Goal: Transaction & Acquisition: Purchase product/service

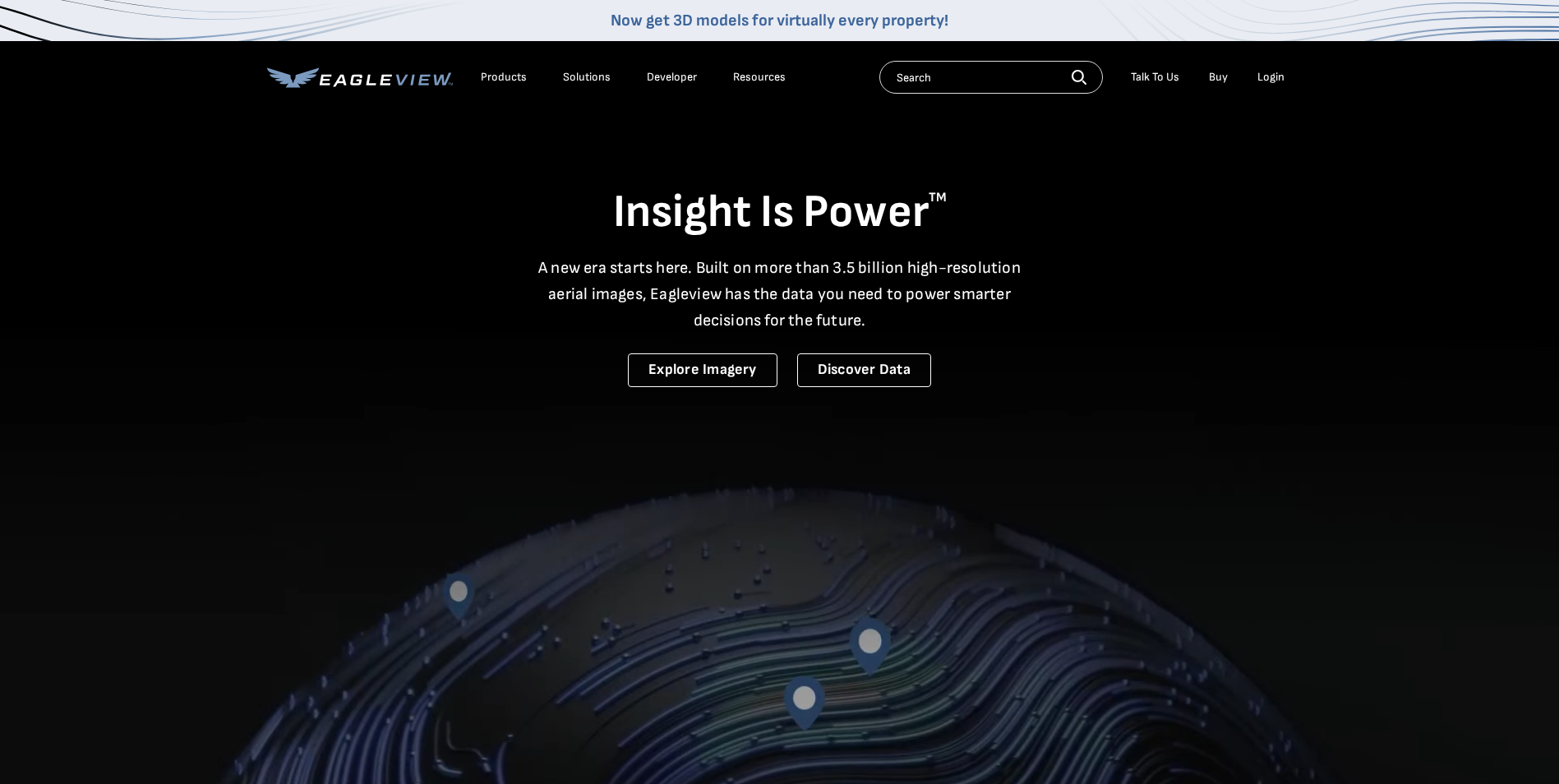
click at [1265, 83] on div "Login" at bounding box center [1270, 78] width 27 height 15
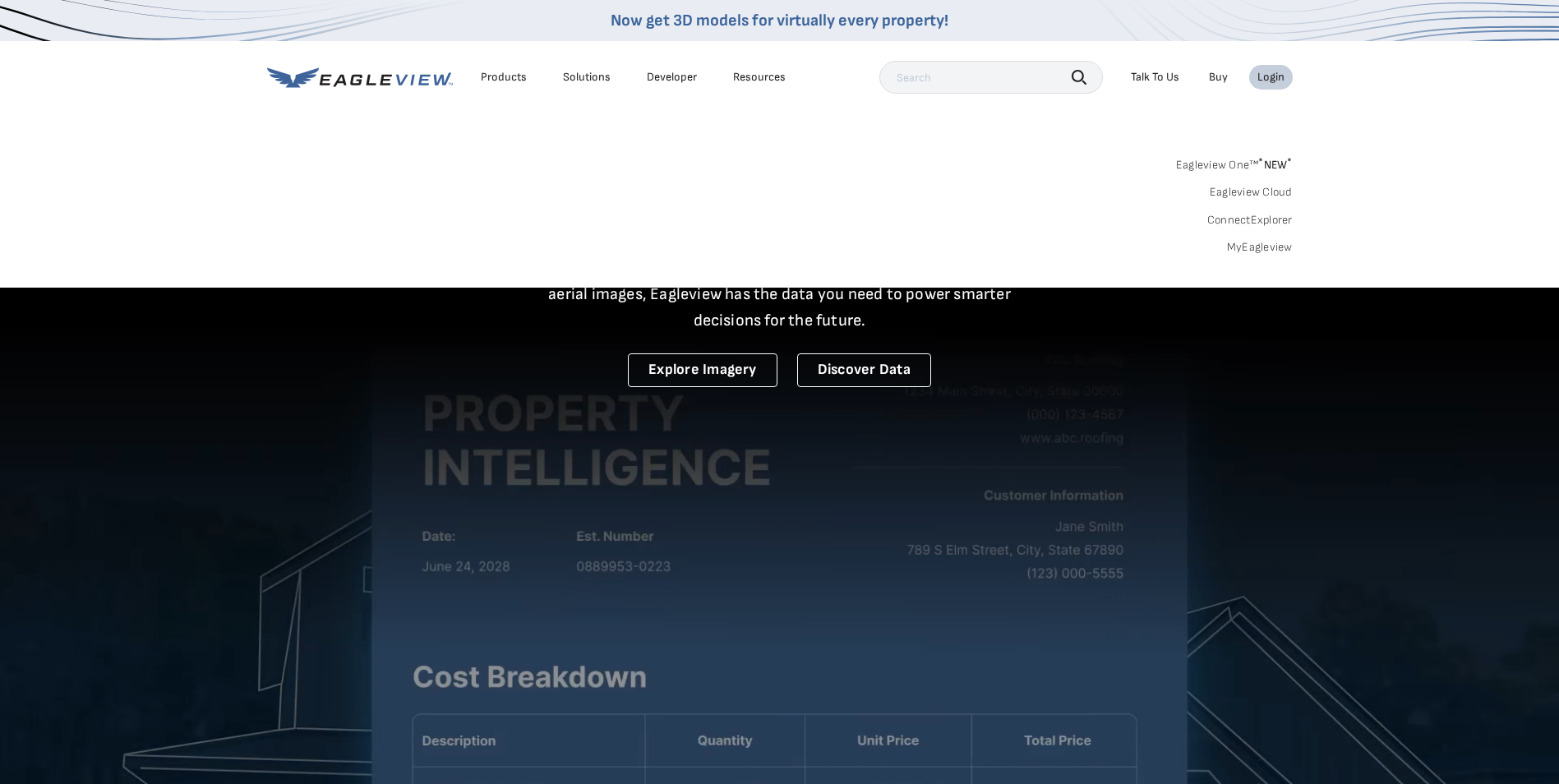
click at [1234, 252] on link "MyEagleview" at bounding box center [1259, 248] width 66 height 15
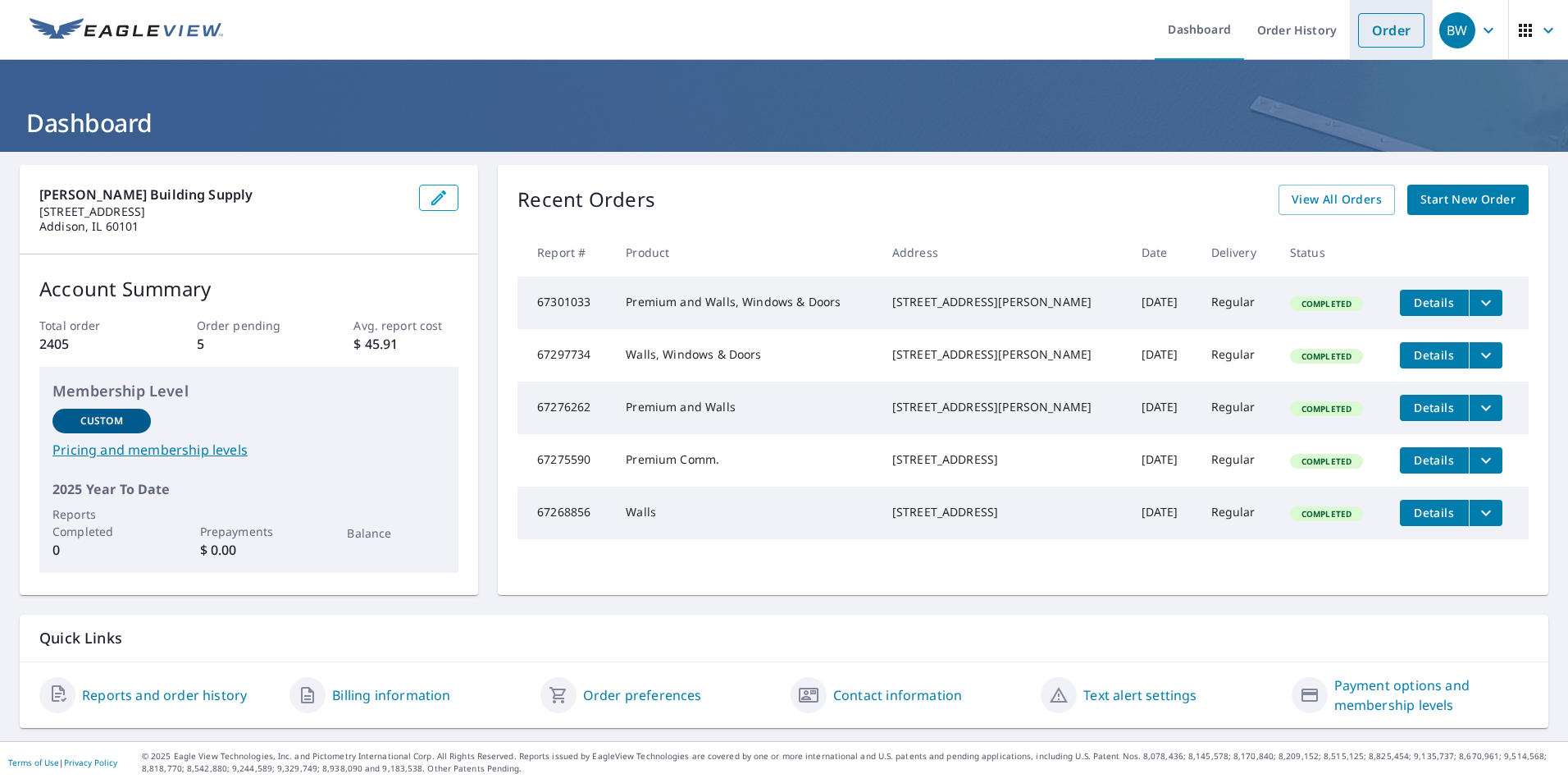
click at [1374, 27] on link "Order" at bounding box center [1392, 30] width 67 height 35
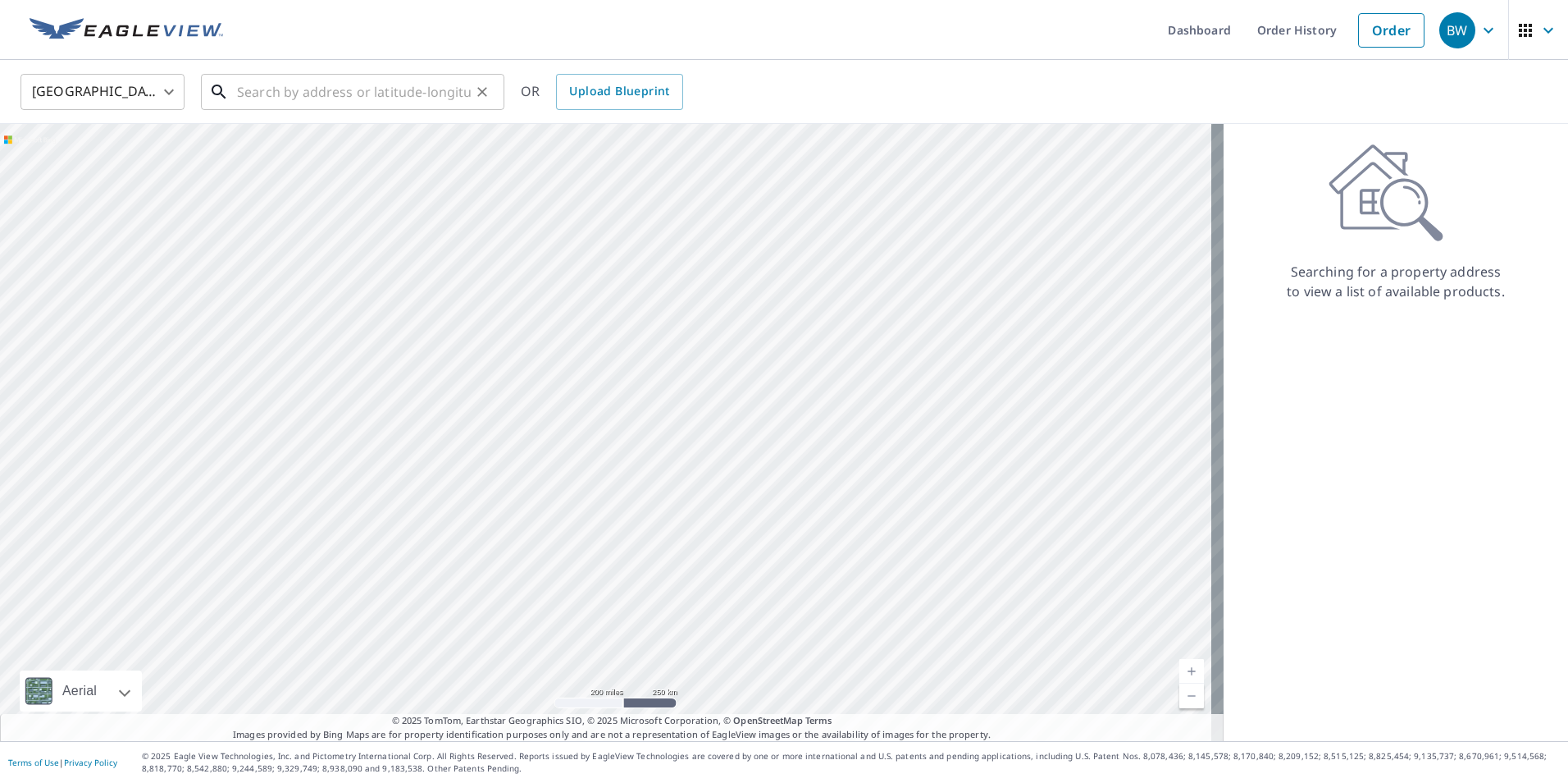
click at [266, 94] on input "text" at bounding box center [354, 92] width 234 height 46
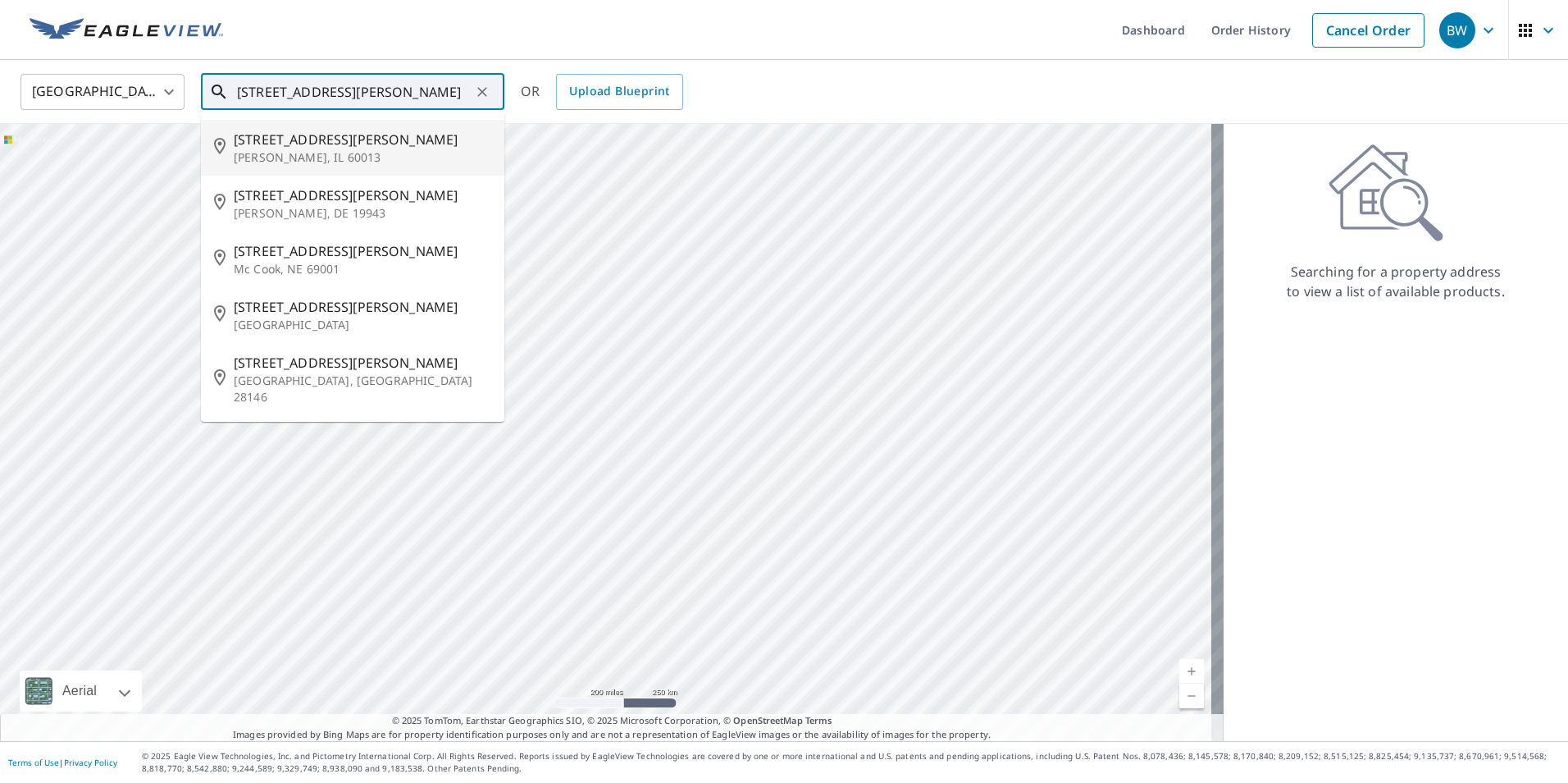
click at [255, 155] on p "[PERSON_NAME], IL 60013" at bounding box center [363, 157] width 258 height 16
type input "[STREET_ADDRESS][PERSON_NAME]"
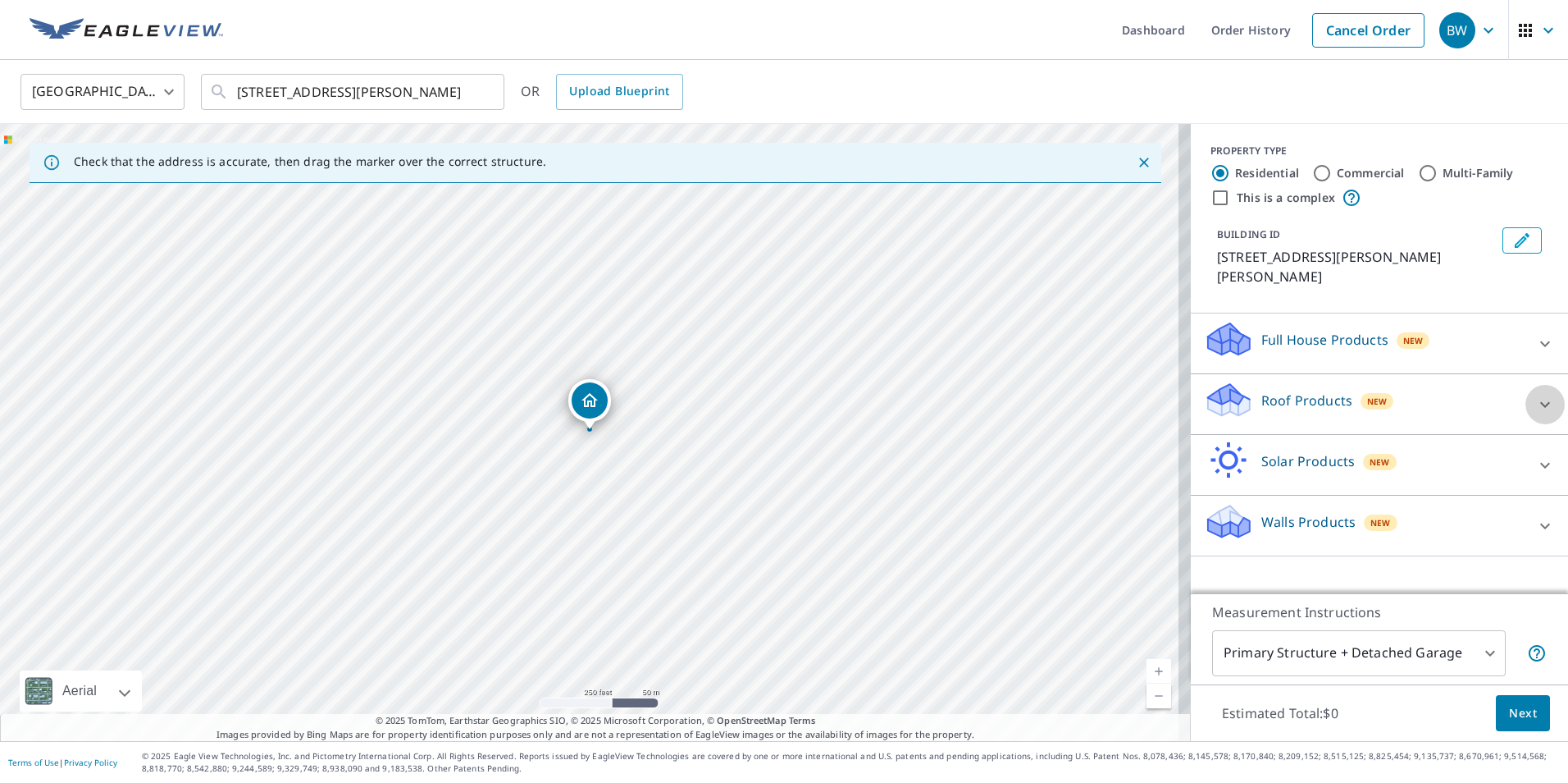
click at [1536, 395] on icon at bounding box center [1546, 405] width 20 height 20
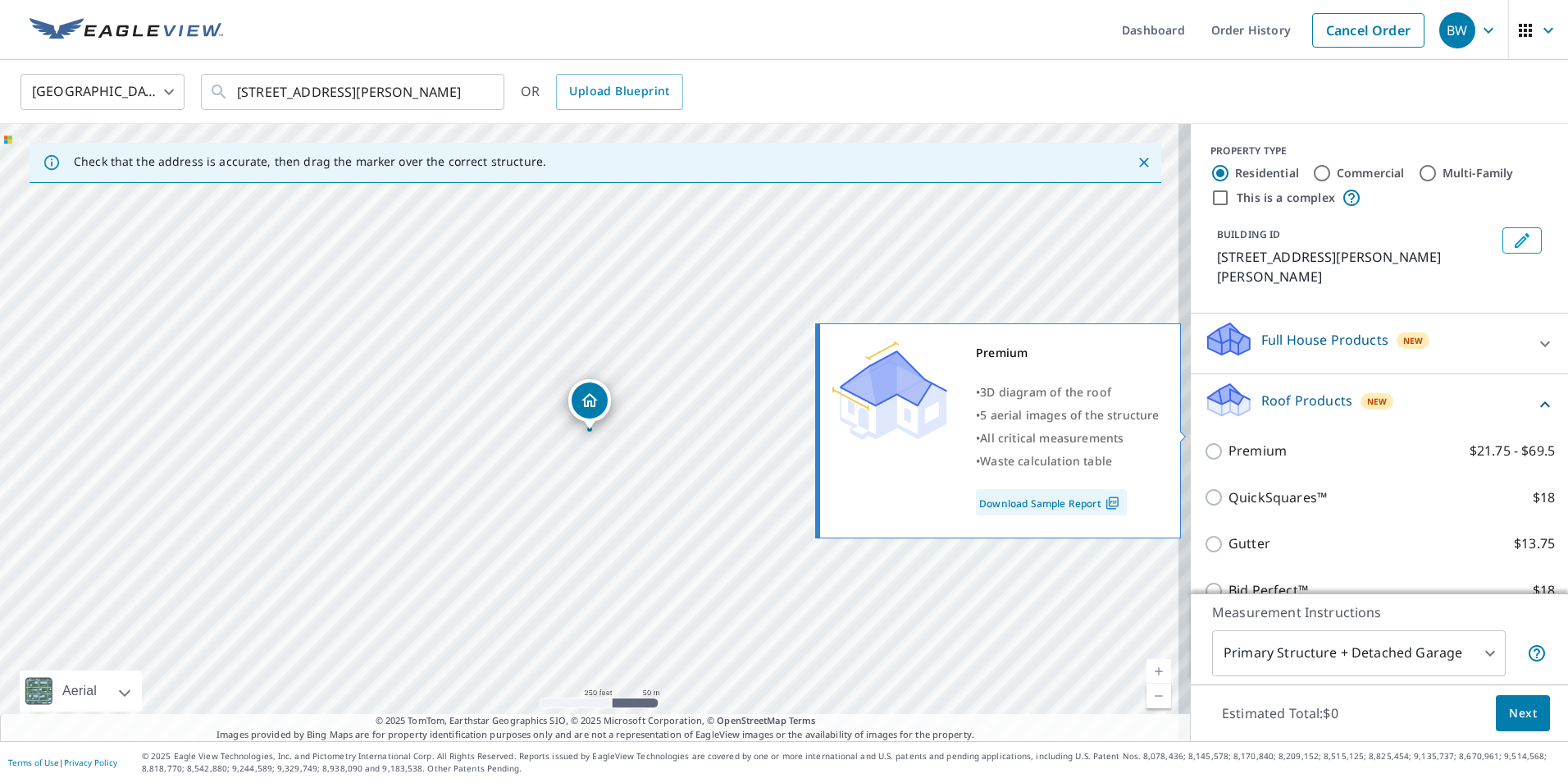
click at [1252, 441] on p "Premium" at bounding box center [1257, 451] width 59 height 21
click at [1229, 442] on input "Premium $21.75 - $69.5" at bounding box center [1216, 452] width 25 height 20
checkbox input "true"
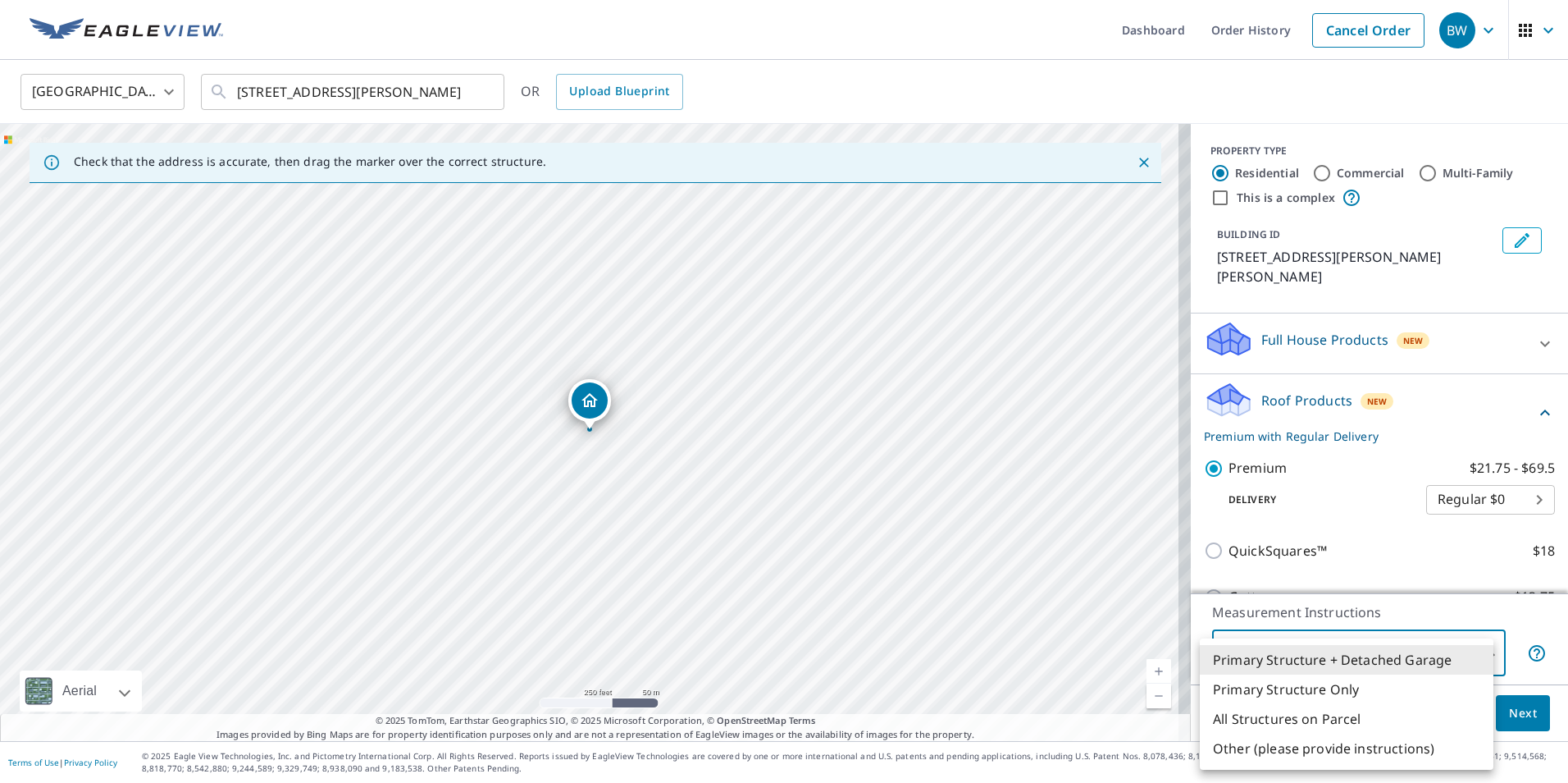
click at [1463, 653] on body "BW BW Dashboard Order History Cancel Order BW United States US ​ 105 Courtney L…" at bounding box center [784, 392] width 1568 height 783
click at [1363, 716] on li "All Structures on Parcel" at bounding box center [1346, 719] width 293 height 30
type input "3"
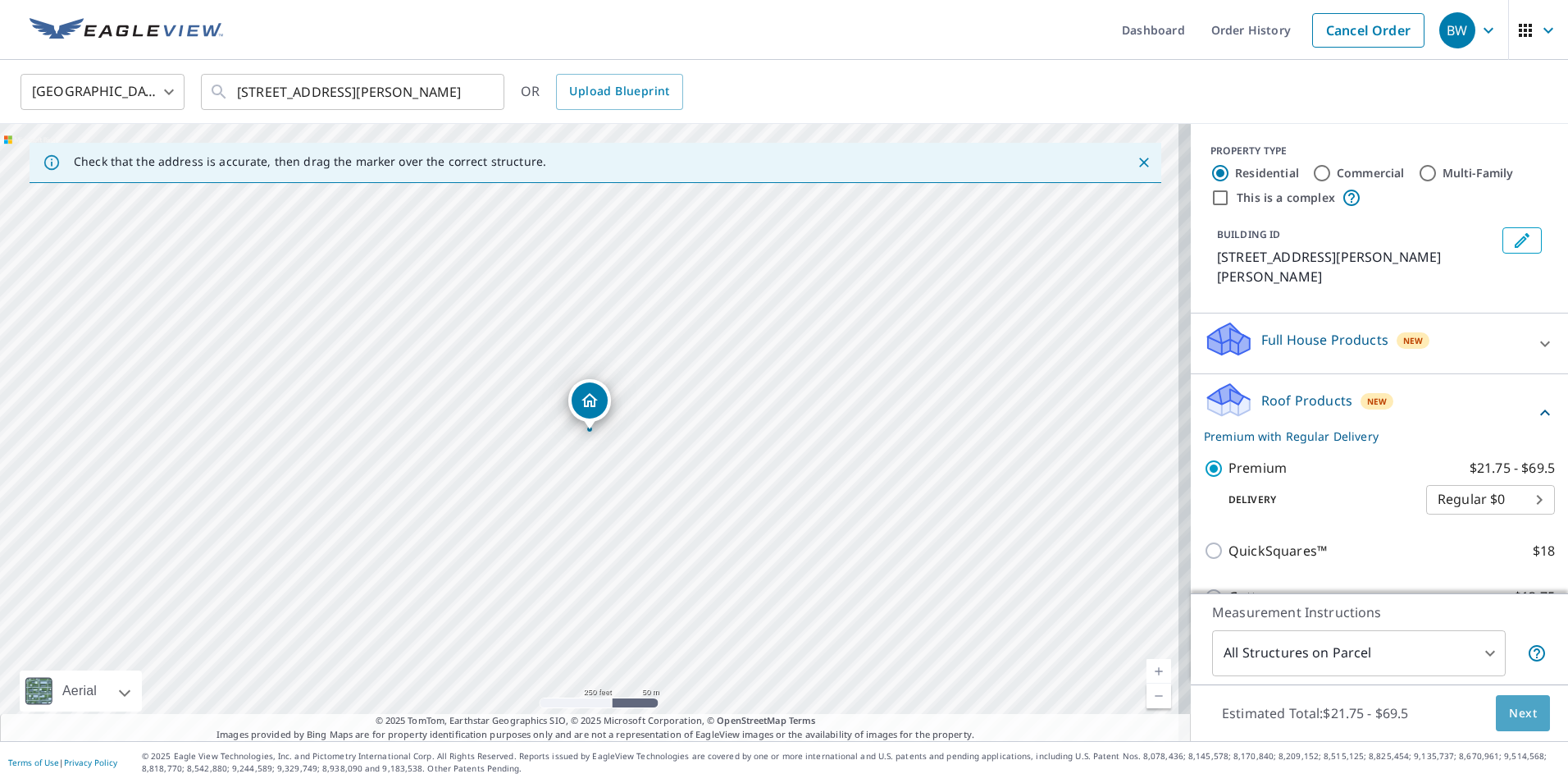
click at [1519, 718] on span "Next" at bounding box center [1524, 713] width 28 height 21
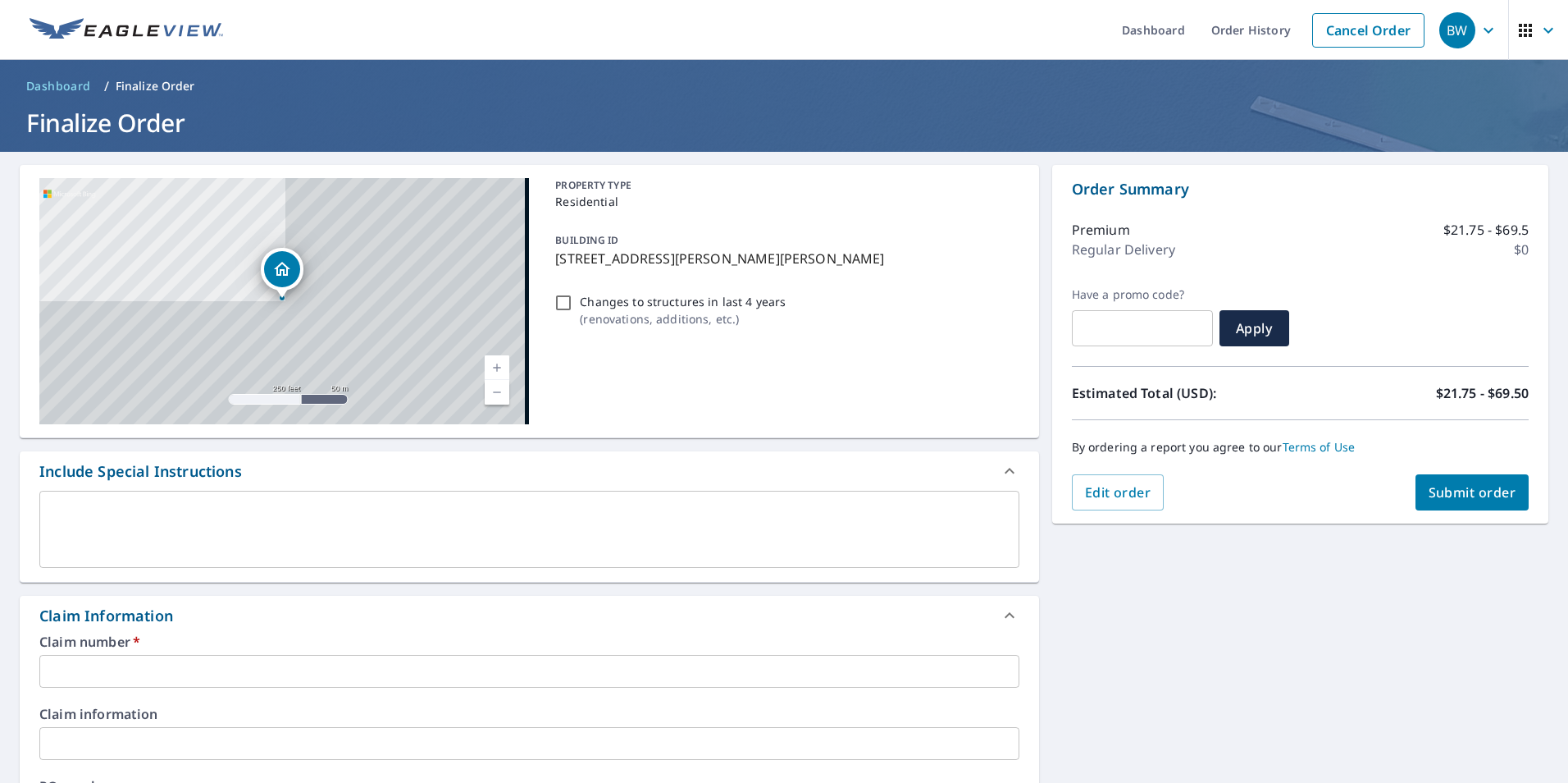
scroll to position [164, 0]
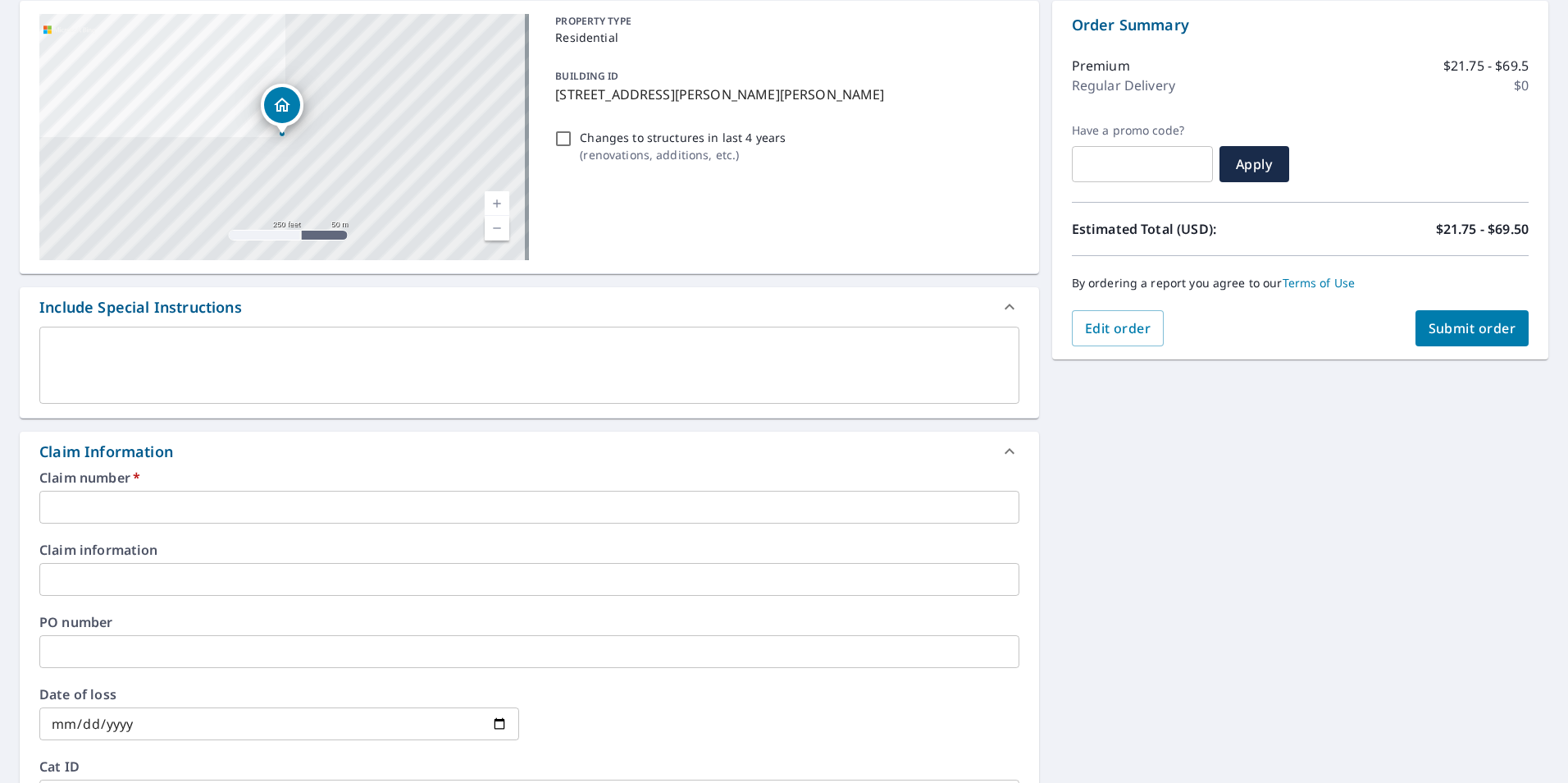
click at [152, 499] on input "text" at bounding box center [530, 507] width 981 height 33
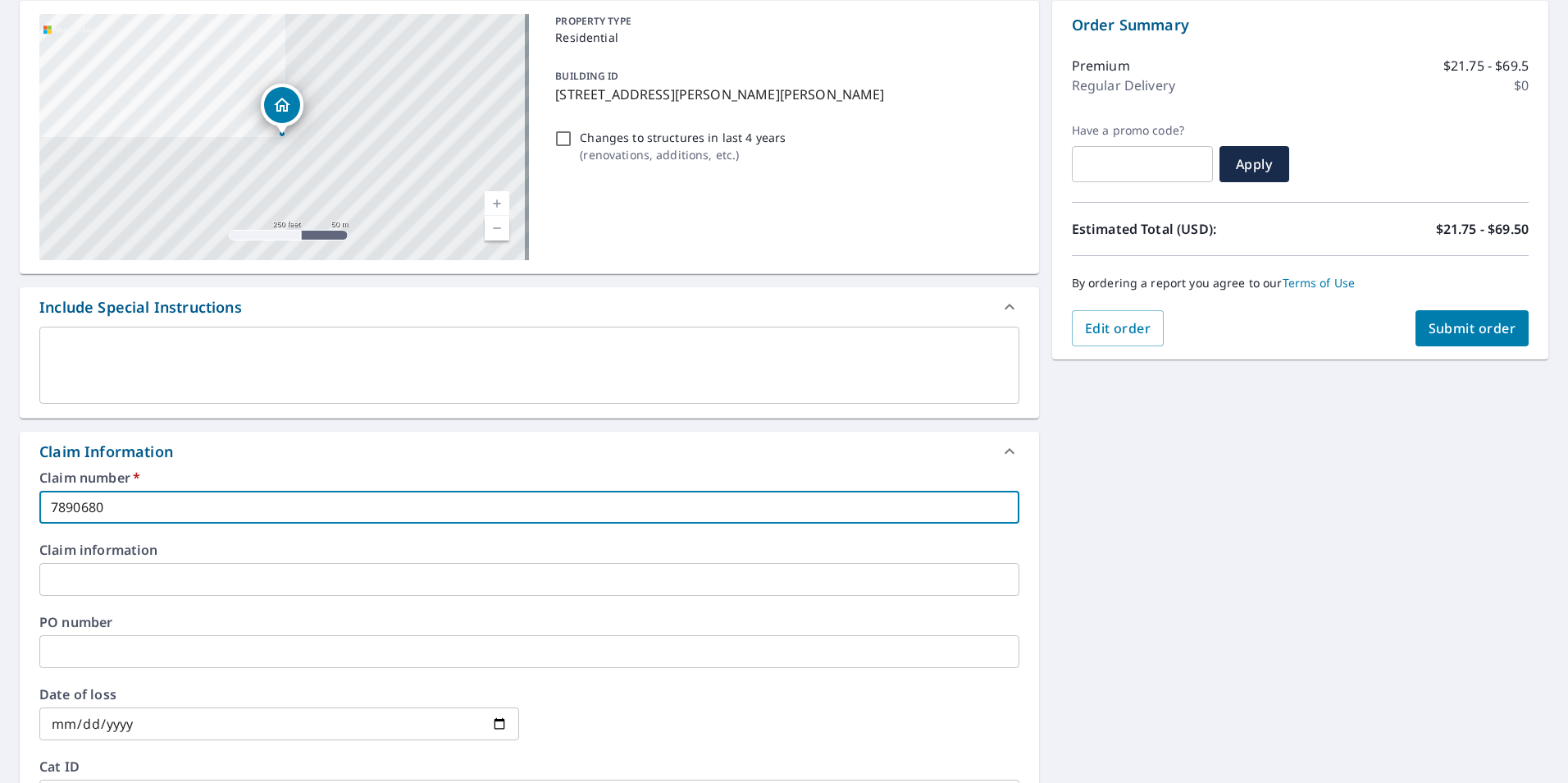
type input "7890680"
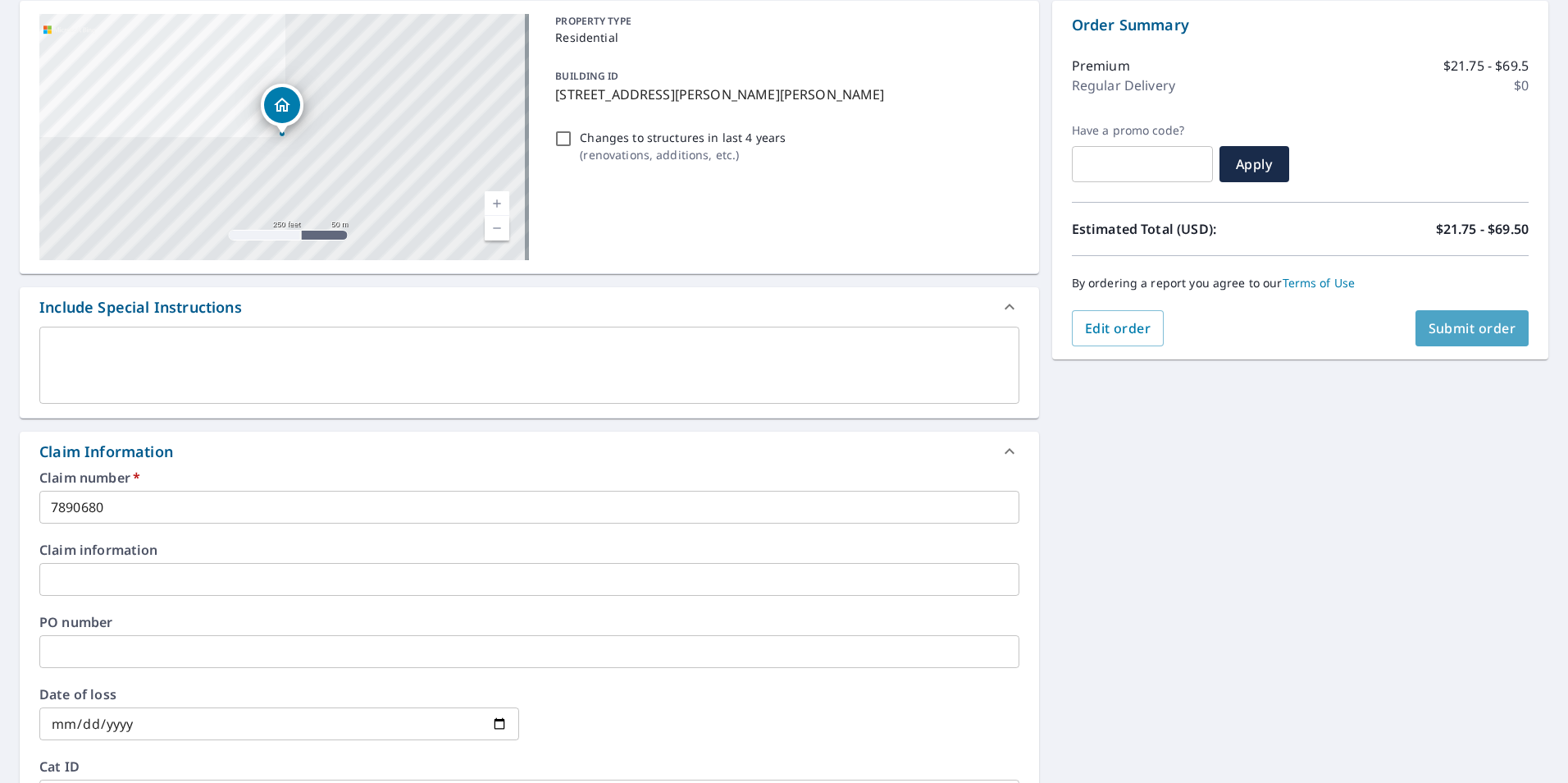
click at [1448, 333] on span "Submit order" at bounding box center [1472, 328] width 88 height 18
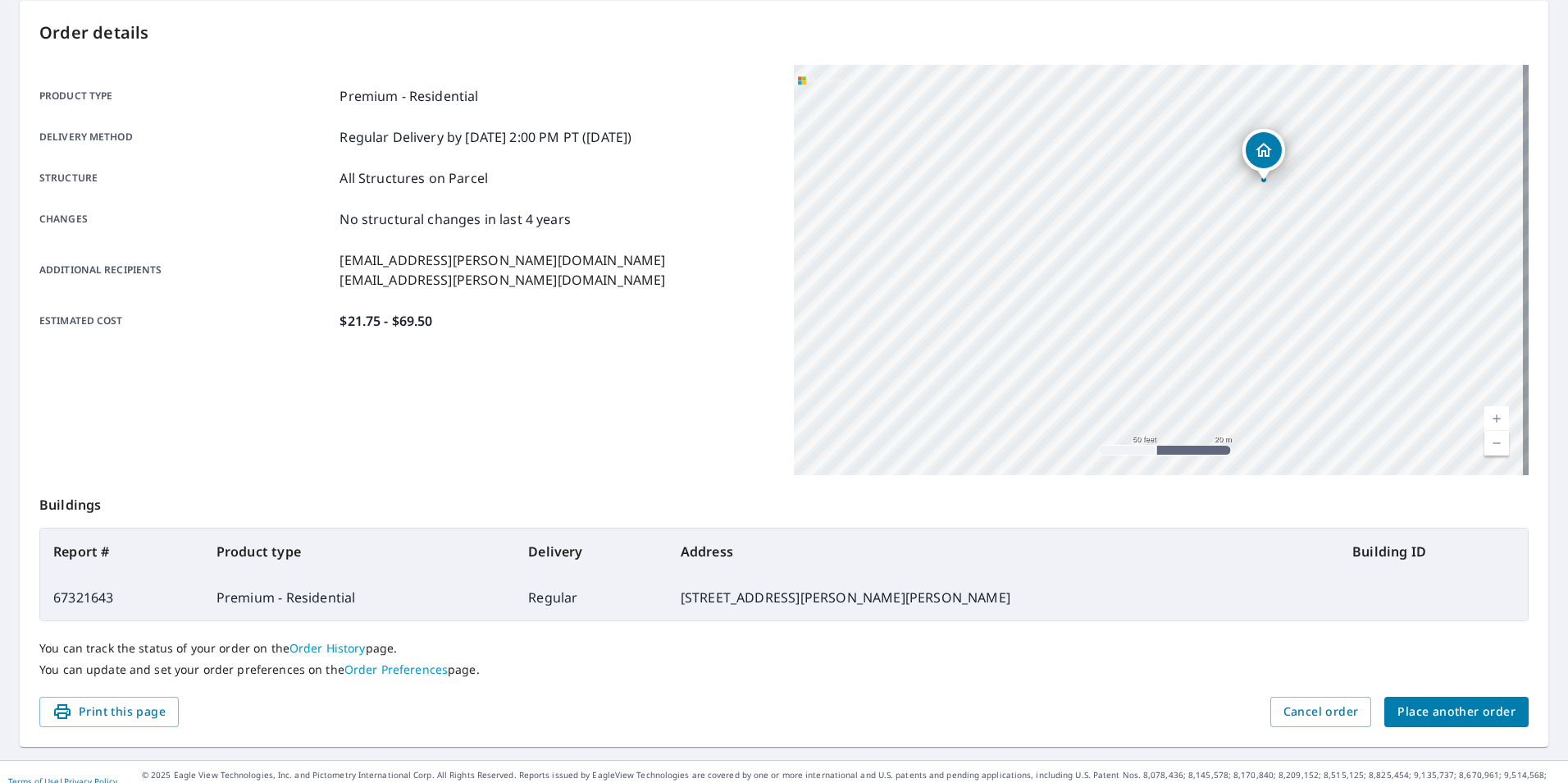
drag, startPoint x: 1081, startPoint y: 303, endPoint x: 764, endPoint y: 382, distance: 326.7
click at [764, 382] on div "Product type Premium - Residential Delivery method Regular Delivery by 9/8/2025…" at bounding box center [784, 270] width 1490 height 410
